Goal: Information Seeking & Learning: Learn about a topic

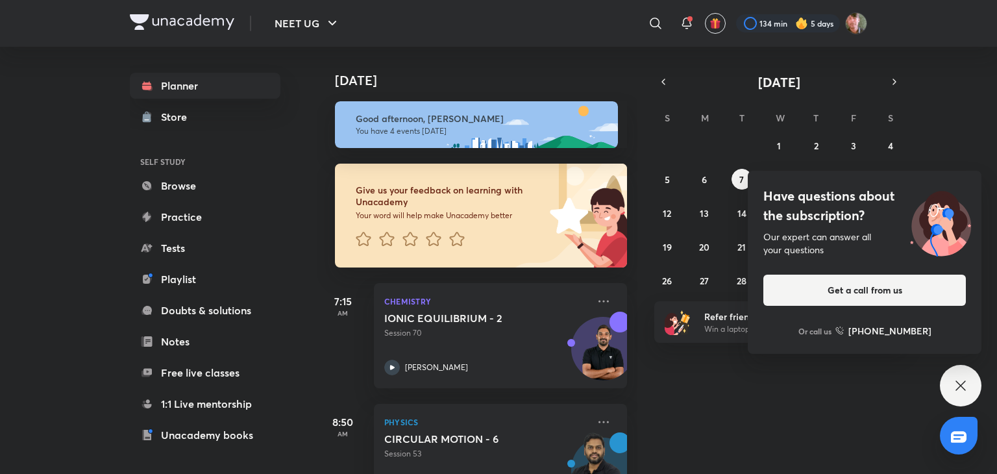
click at [958, 385] on icon at bounding box center [961, 386] width 16 height 16
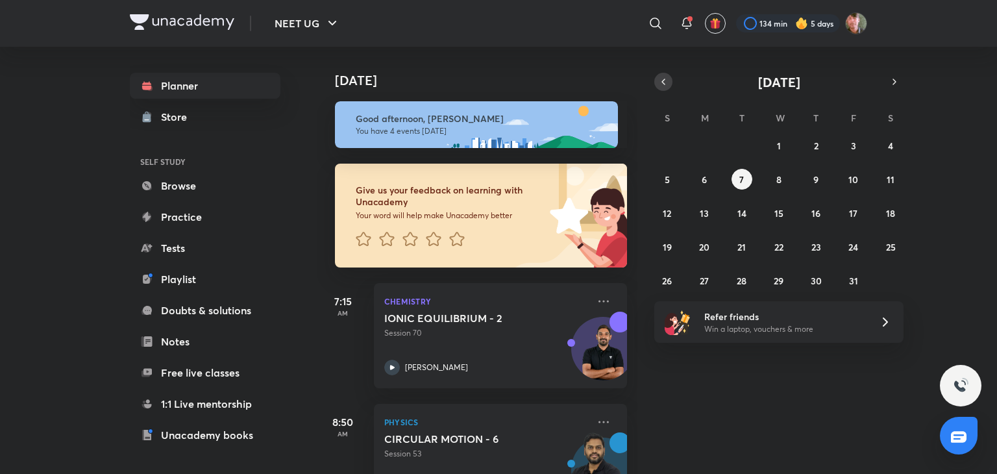
click at [664, 89] on button "button" at bounding box center [663, 82] width 18 height 18
click at [774, 219] on button "17" at bounding box center [779, 213] width 21 height 21
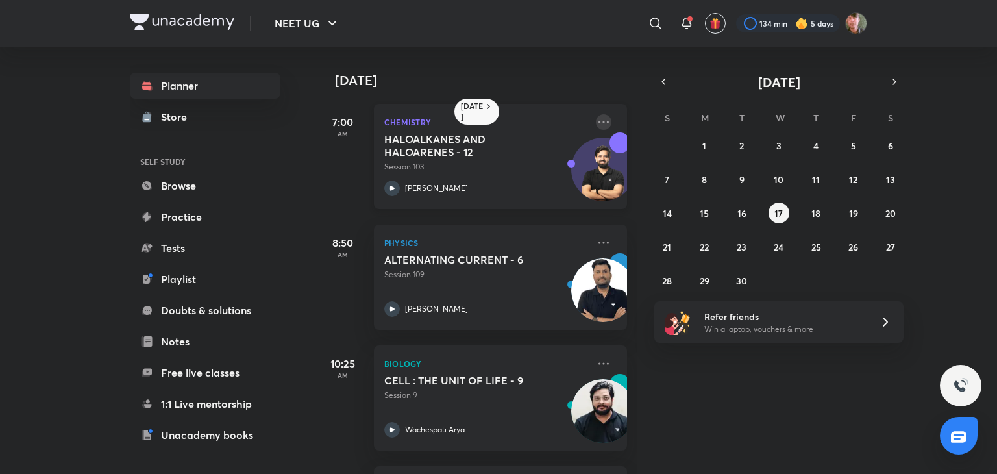
click at [597, 125] on icon at bounding box center [604, 122] width 16 height 16
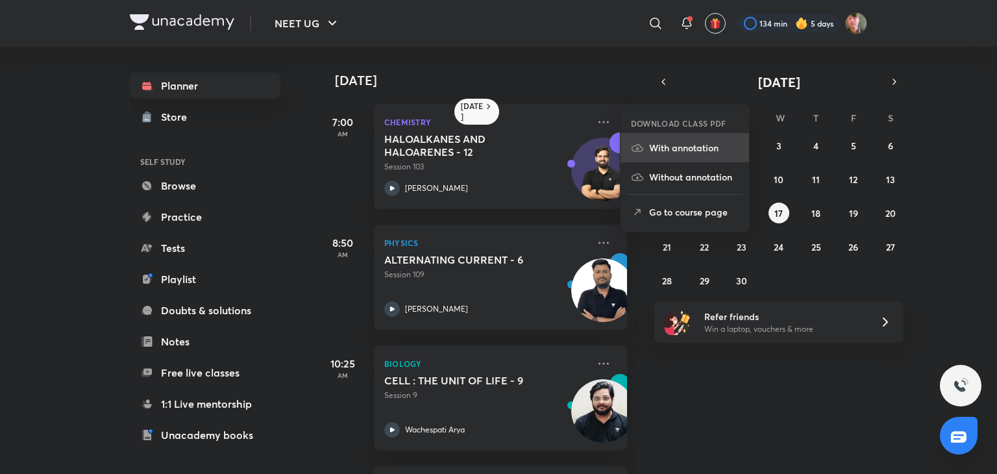
click at [667, 153] on p "With annotation" at bounding box center [694, 148] width 90 height 14
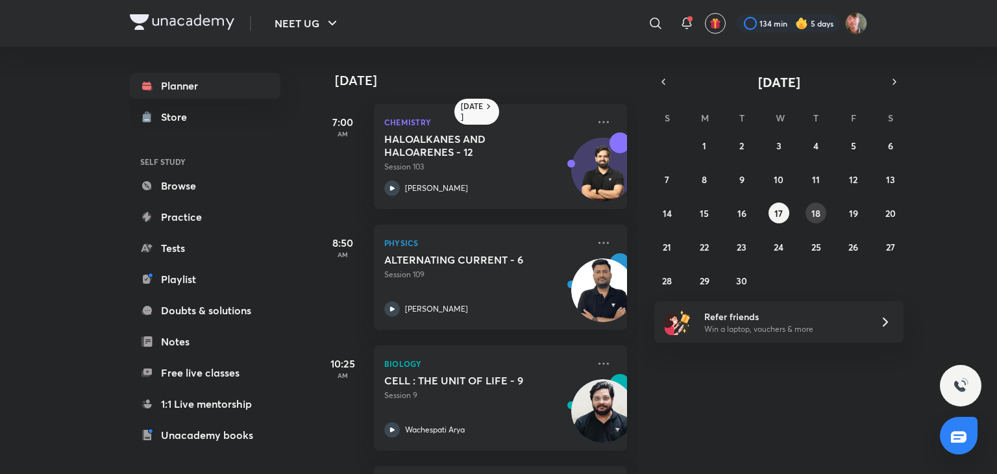
click at [818, 208] on abbr "18" at bounding box center [815, 213] width 9 height 12
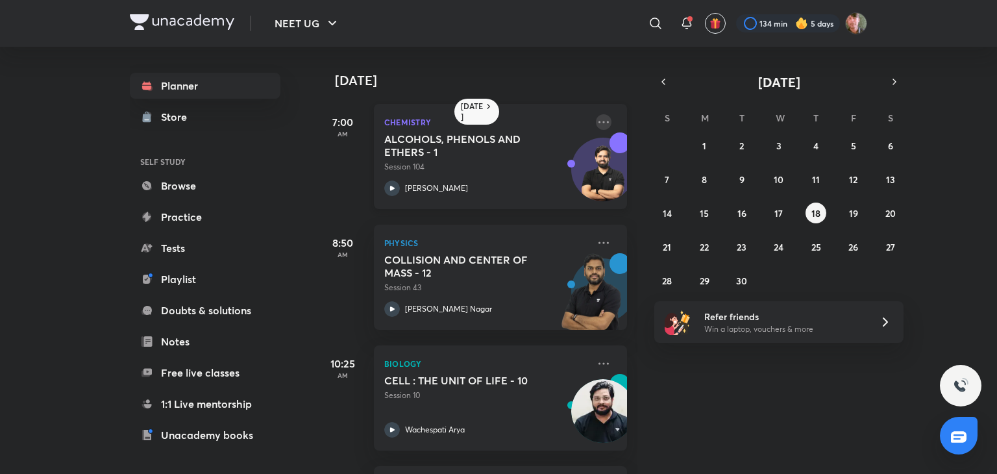
click at [596, 125] on icon at bounding box center [604, 122] width 16 height 16
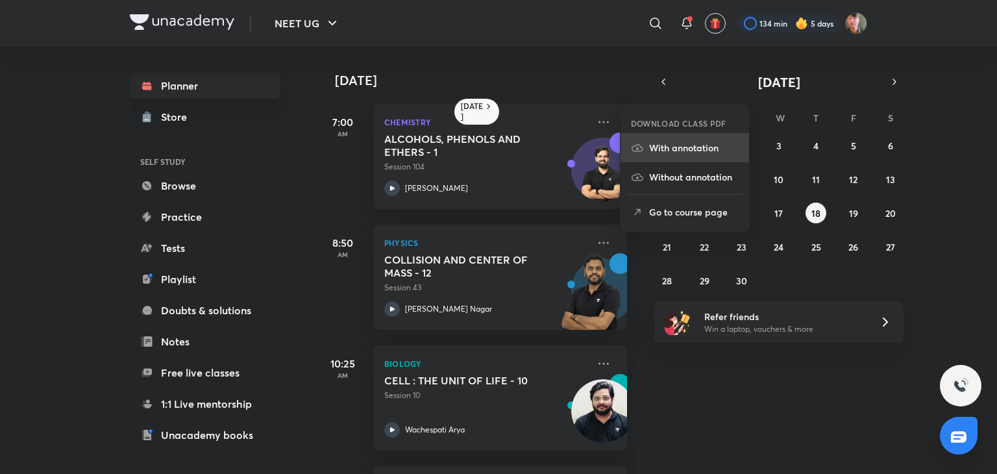
click at [676, 146] on p "With annotation" at bounding box center [694, 148] width 90 height 14
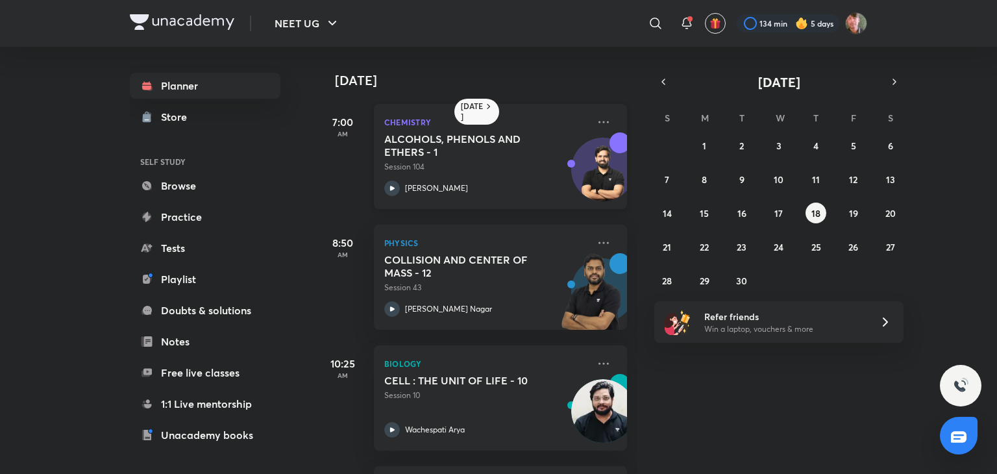
click at [392, 188] on icon at bounding box center [392, 188] width 5 height 5
